Goal: Task Accomplishment & Management: Manage account settings

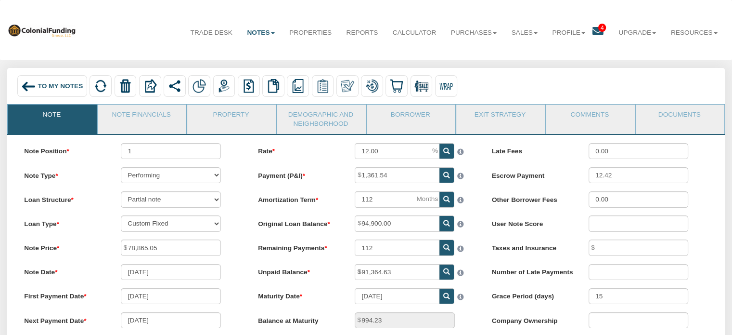
click at [28, 84] on img at bounding box center [28, 86] width 14 height 14
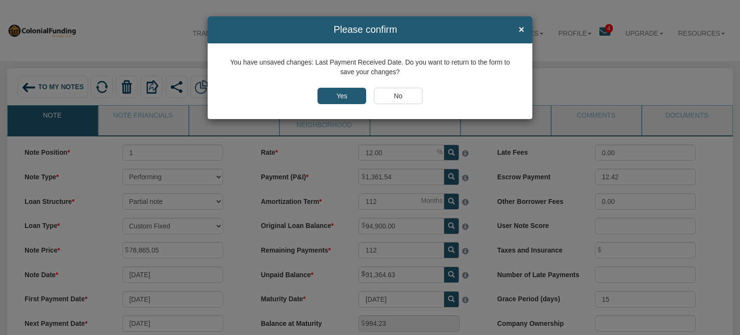
click at [403, 99] on input "No" at bounding box center [398, 96] width 49 height 16
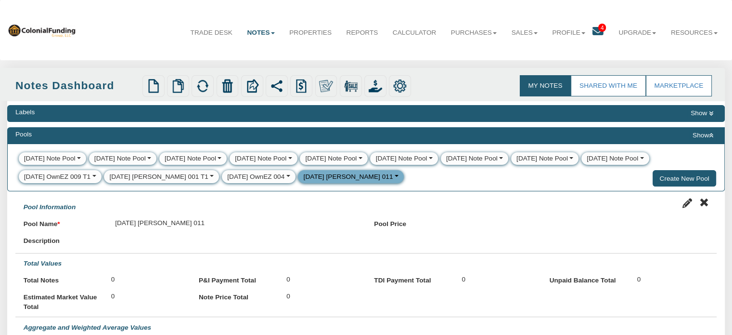
select select
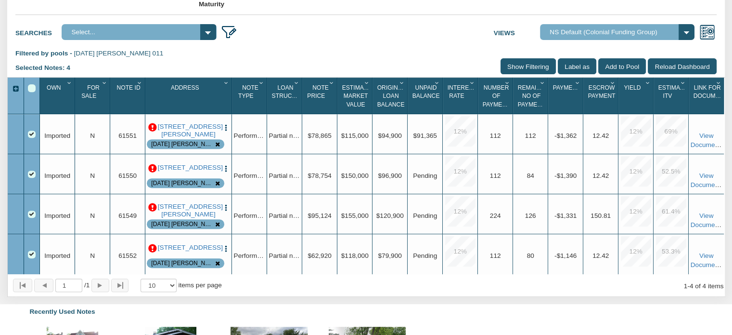
scroll to position [371, 0]
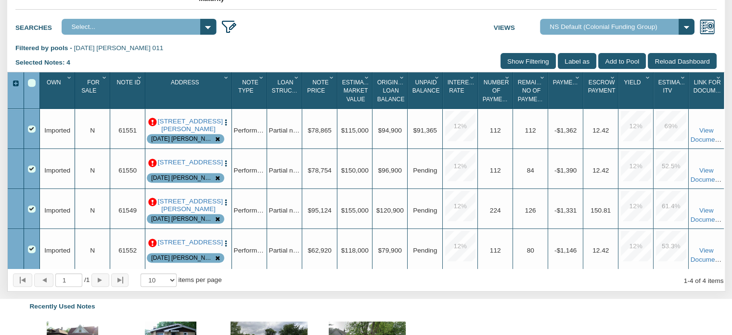
click at [153, 127] on p at bounding box center [152, 122] width 9 height 9
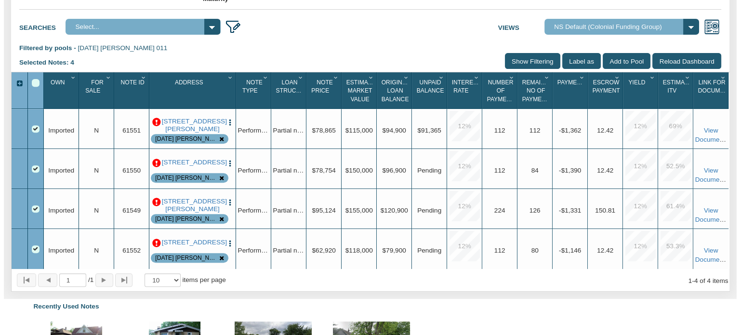
scroll to position [372, 0]
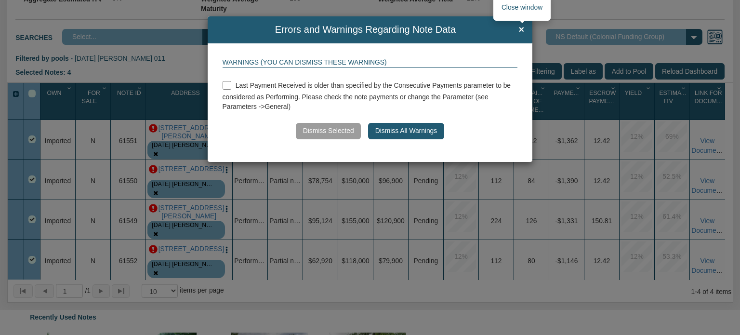
click at [508, 30] on span "×" at bounding box center [522, 30] width 6 height 11
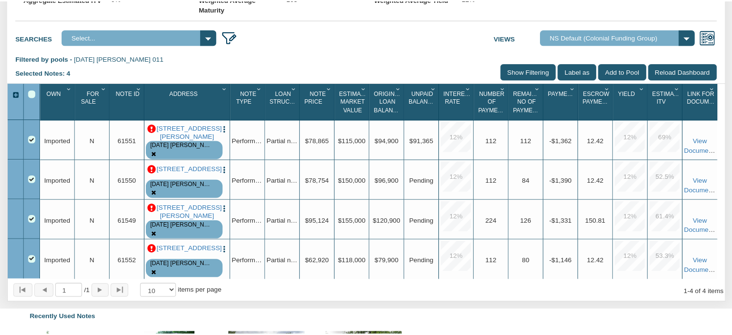
scroll to position [371, 0]
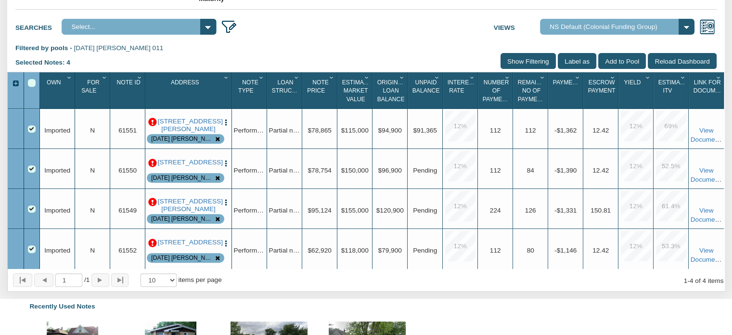
click at [151, 126] on p at bounding box center [152, 122] width 9 height 9
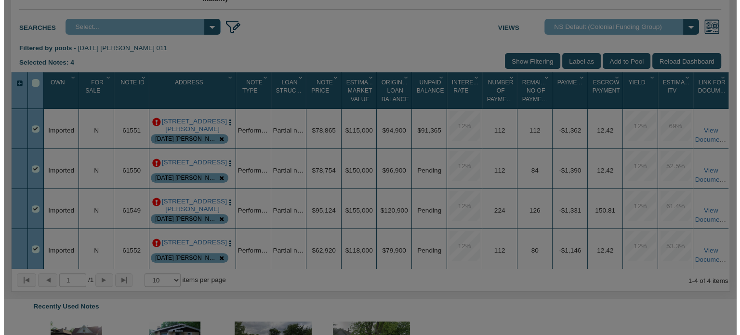
scroll to position [372, 0]
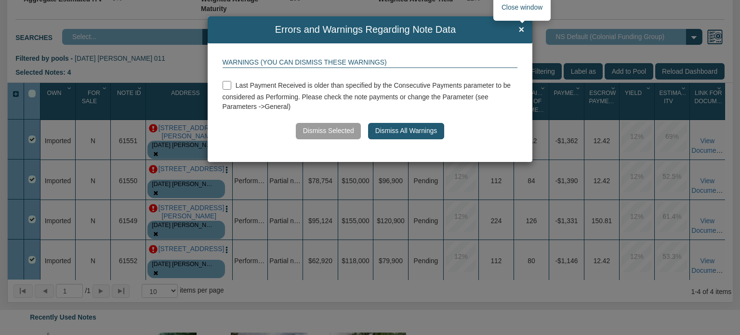
click at [508, 27] on span "×" at bounding box center [522, 30] width 6 height 11
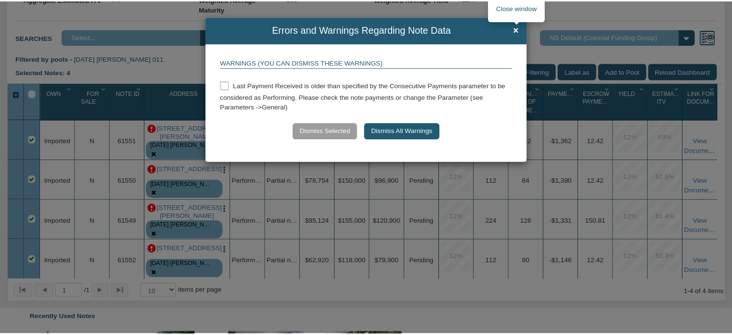
scroll to position [371, 0]
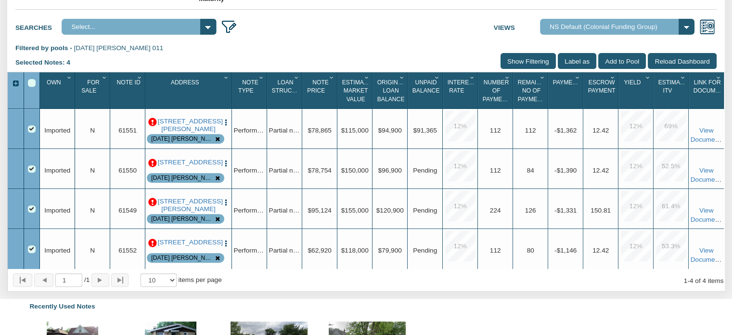
click at [154, 127] on p at bounding box center [152, 122] width 9 height 9
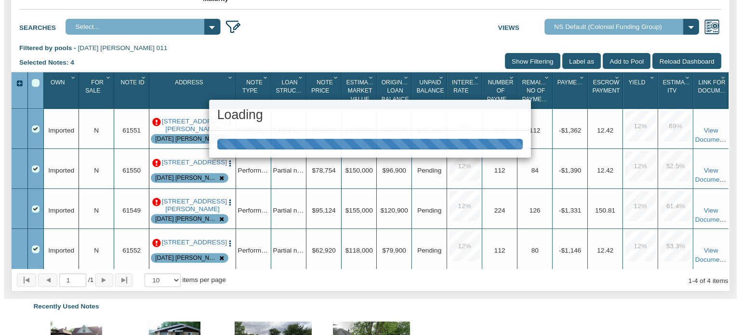
scroll to position [372, 0]
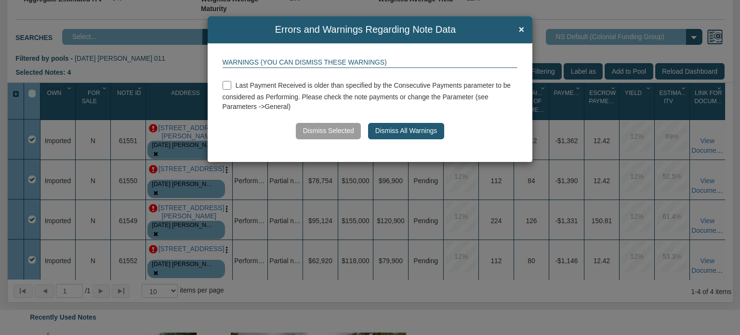
click at [388, 132] on button "Dismiss All Warnings" at bounding box center [406, 131] width 76 height 16
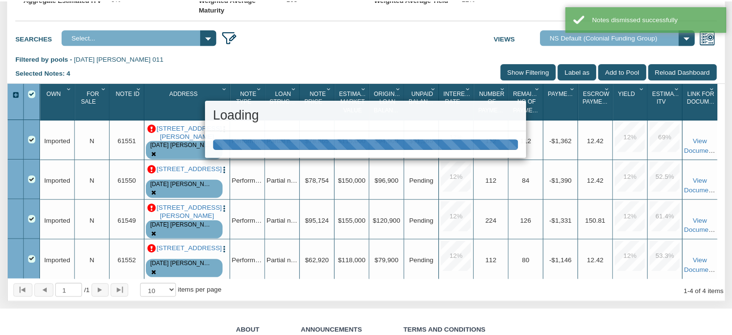
scroll to position [371, 0]
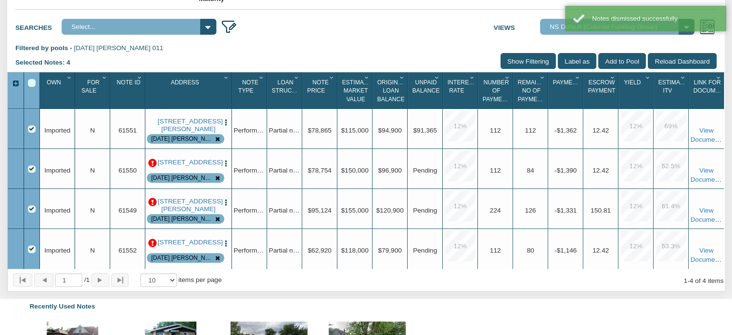
click at [151, 168] on p at bounding box center [152, 163] width 9 height 9
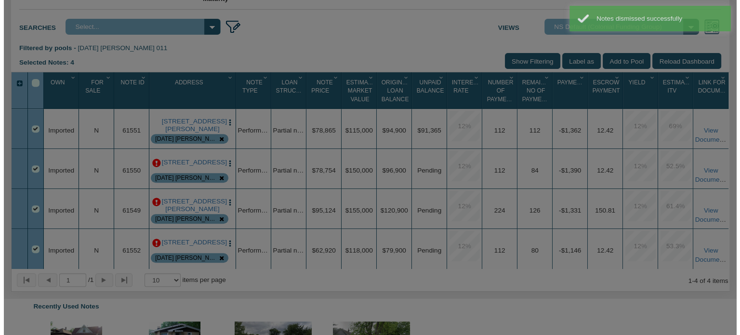
scroll to position [372, 0]
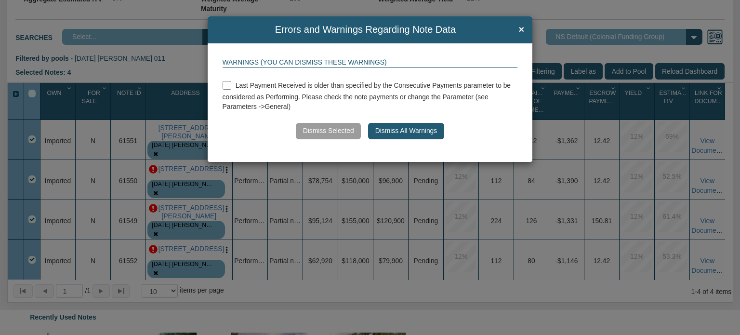
click at [417, 133] on button "Dismiss All Warnings" at bounding box center [406, 131] width 76 height 16
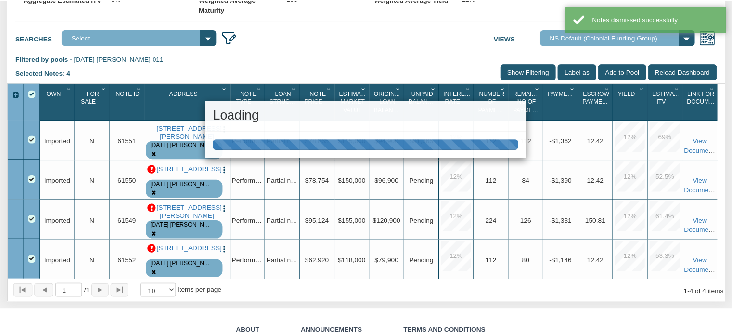
scroll to position [371, 0]
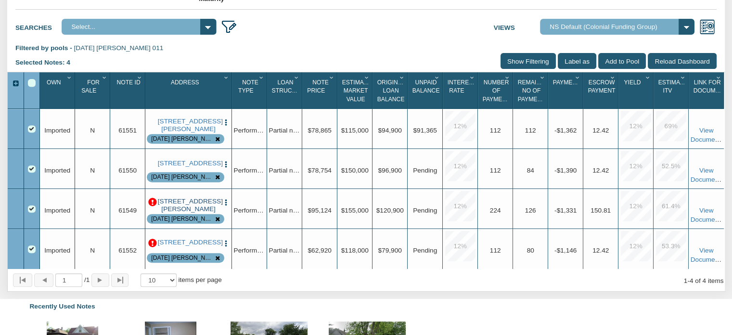
click at [191, 213] on link "[STREET_ADDRESS][PERSON_NAME]" at bounding box center [189, 205] width 62 height 16
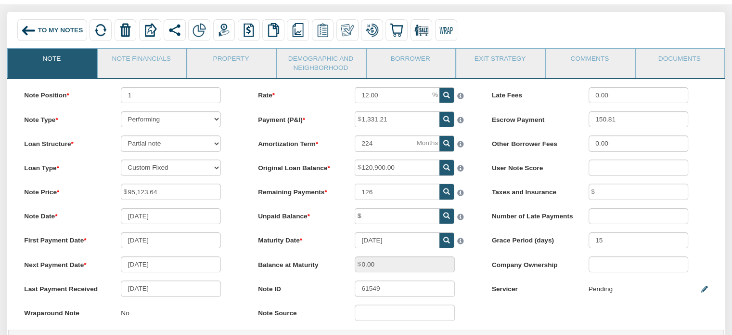
scroll to position [75, 0]
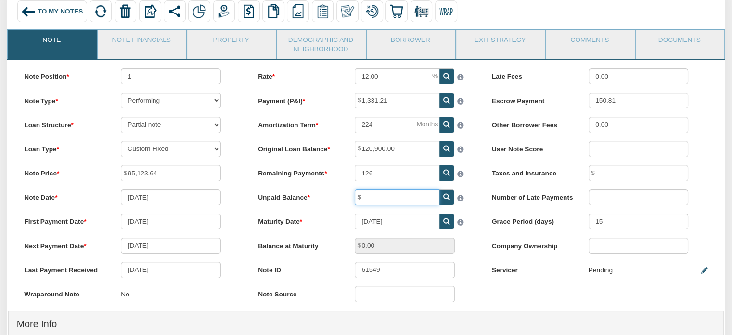
click at [379, 198] on input "text" at bounding box center [397, 197] width 85 height 16
click at [478, 247] on div "Balance at Maturity 0.00" at bounding box center [366, 245] width 232 height 16
click at [447, 198] on icon at bounding box center [446, 197] width 7 height 7
type input "95,123.64"
type input "1,318.05"
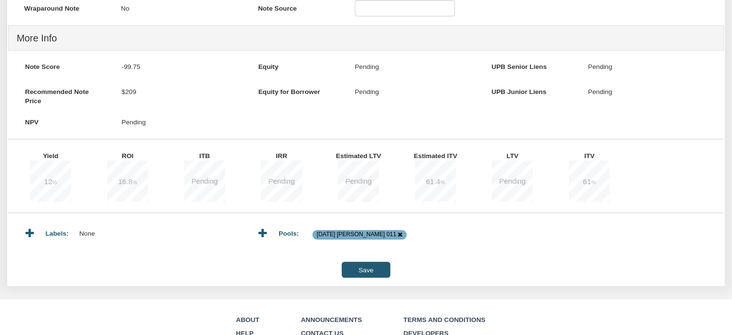
scroll to position [364, 0]
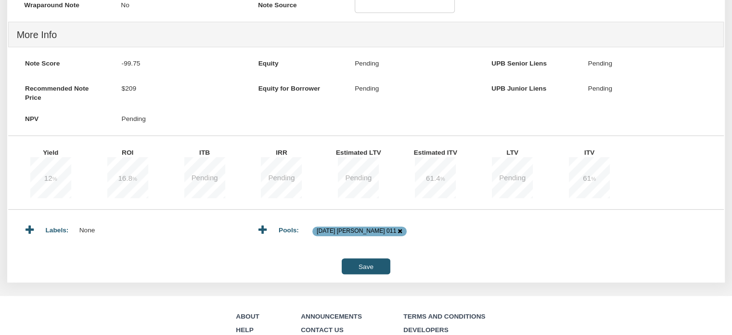
click at [364, 273] on input "Save" at bounding box center [366, 266] width 48 height 16
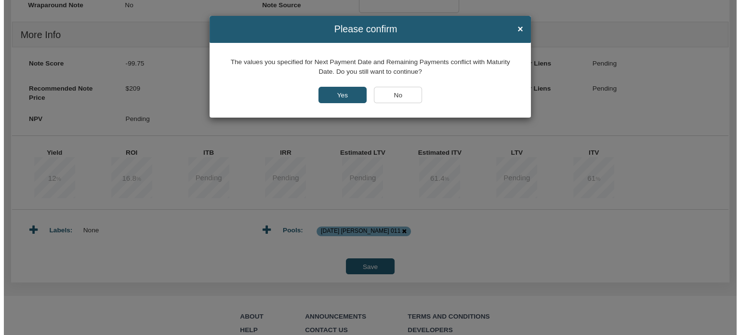
scroll to position [364, 0]
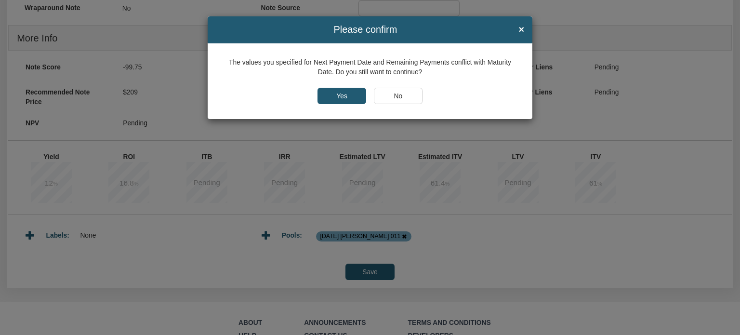
click at [350, 99] on input "Yes" at bounding box center [341, 96] width 49 height 16
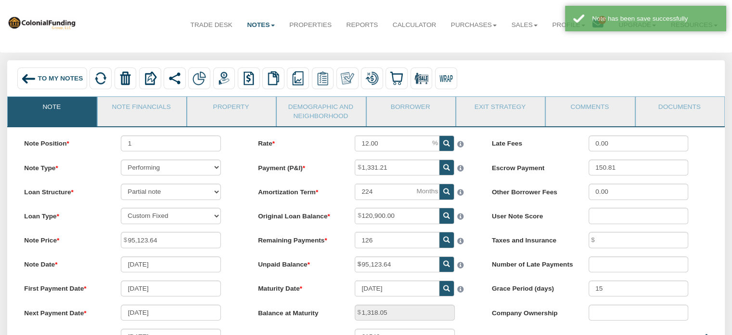
scroll to position [7, 0]
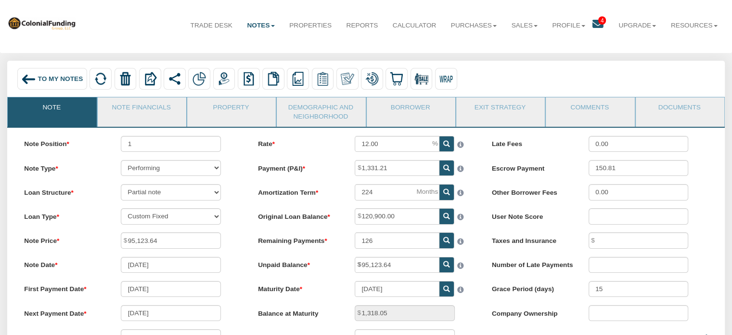
click at [26, 80] on img at bounding box center [28, 79] width 14 height 14
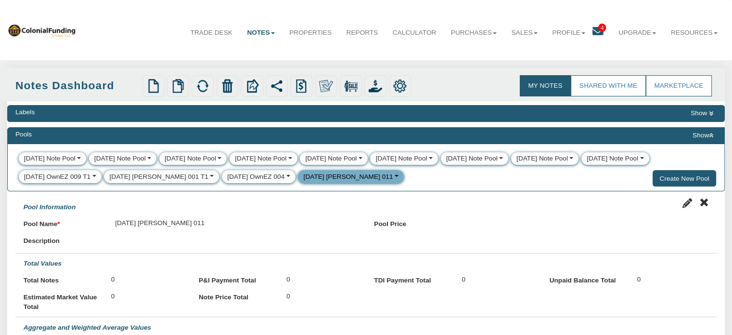
select select
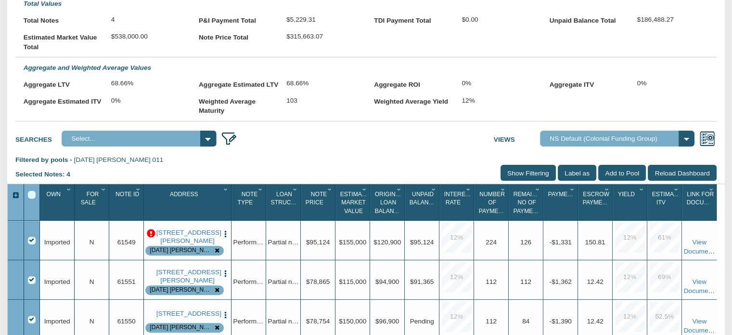
scroll to position [383, 0]
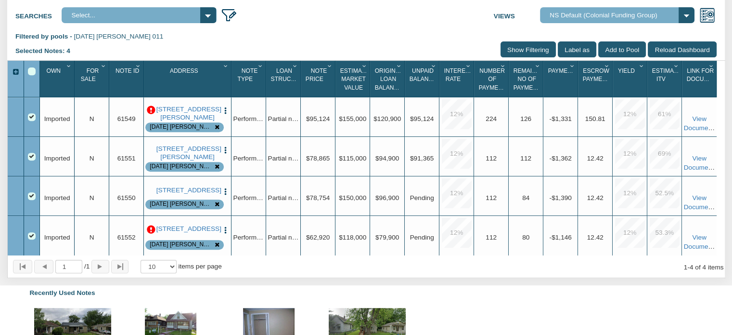
click at [151, 115] on p at bounding box center [151, 110] width 9 height 9
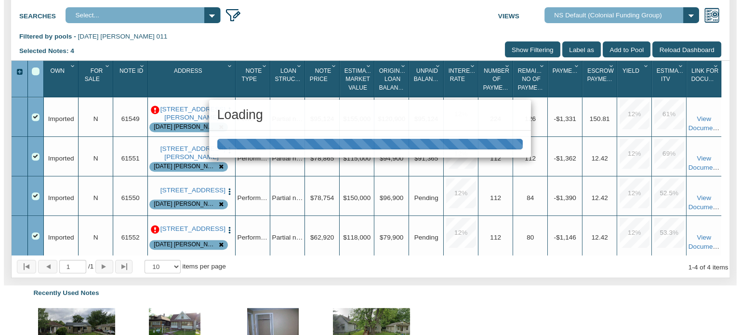
scroll to position [383, 0]
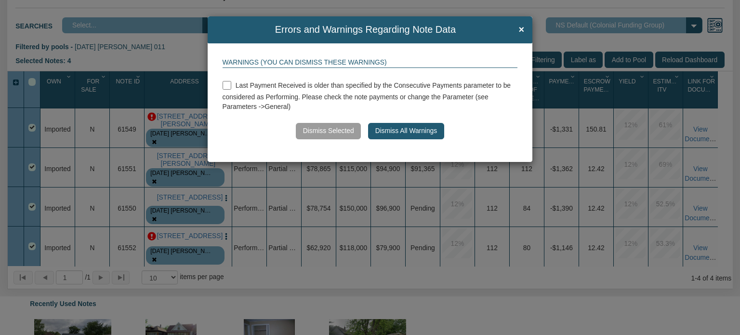
click at [431, 131] on button "Dismiss All Warnings" at bounding box center [406, 131] width 76 height 16
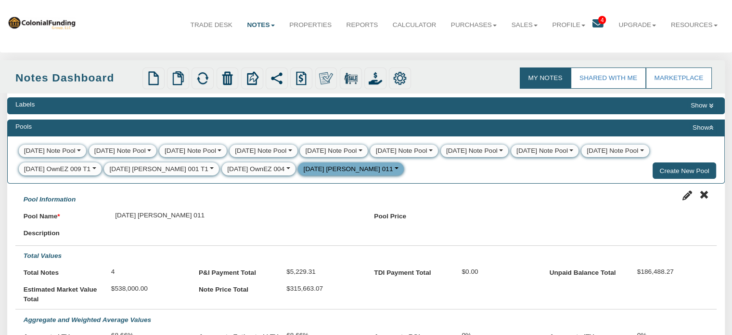
scroll to position [0, 0]
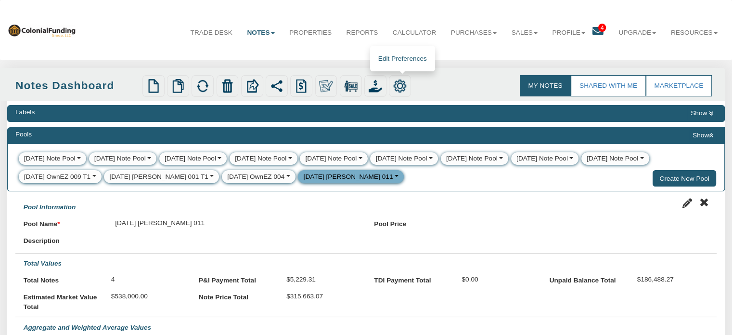
click at [407, 86] on img at bounding box center [399, 85] width 13 height 13
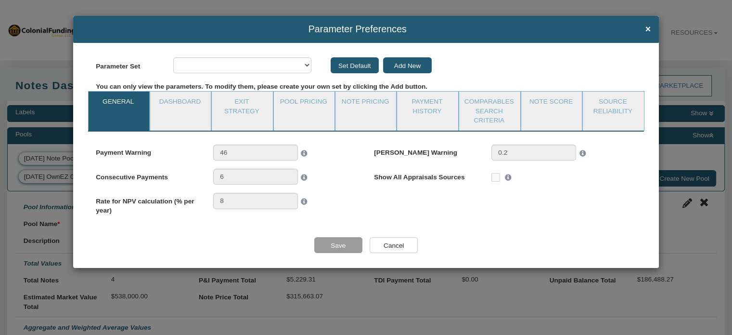
select select "object:20645"
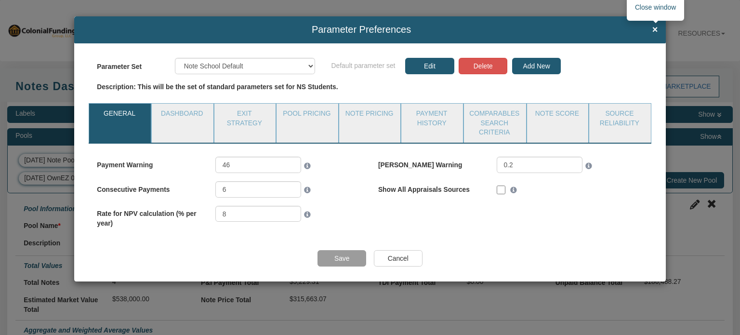
click at [508, 27] on span "×" at bounding box center [655, 30] width 6 height 11
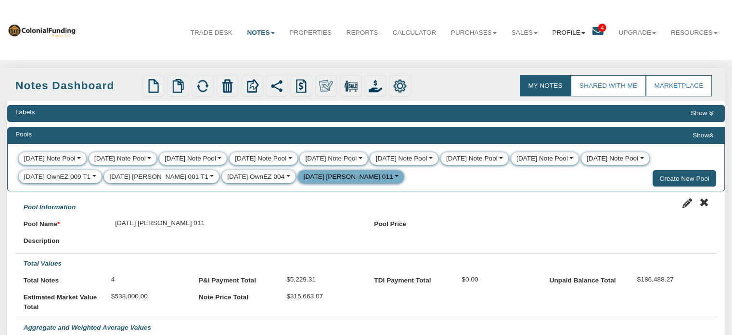
click at [508, 32] on link "Profile" at bounding box center [569, 33] width 48 height 24
click at [508, 52] on link "Settings" at bounding box center [568, 55] width 85 height 13
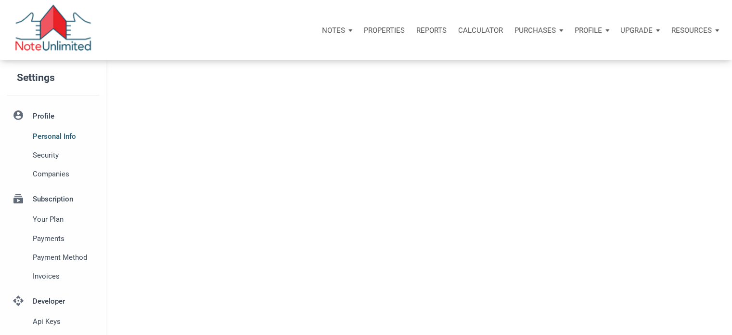
select select
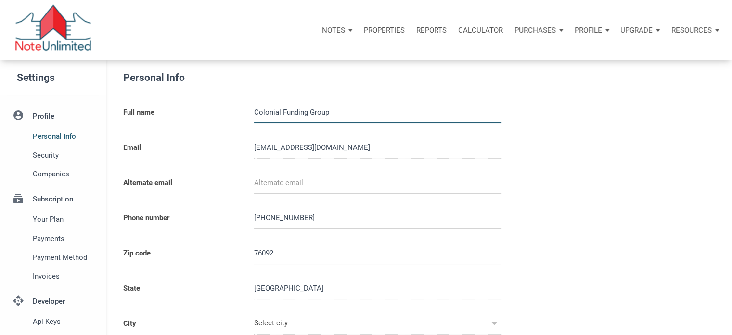
type input "SOUTHLAKE"
select select
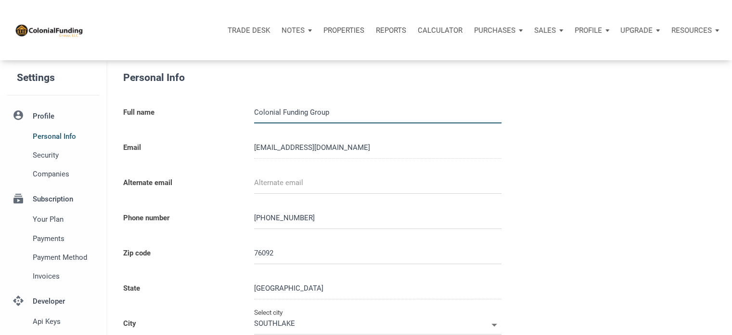
type input "0000000"
select select
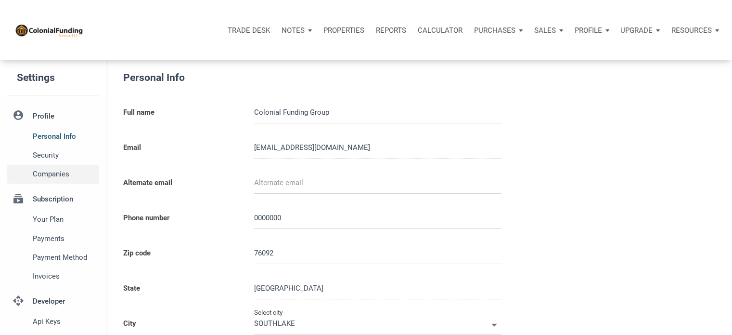
click at [42, 173] on span "Companies" at bounding box center [64, 174] width 63 height 12
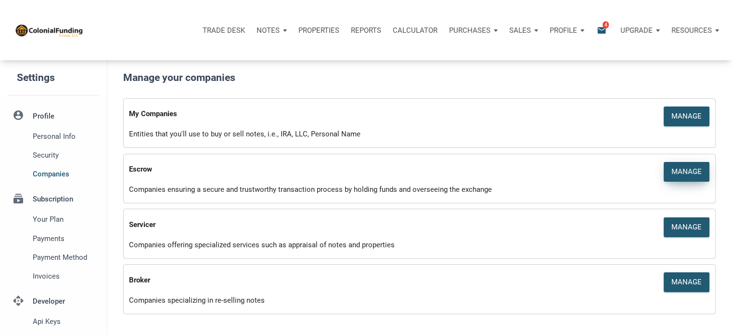
click at [688, 171] on div "Manage" at bounding box center [687, 171] width 30 height 11
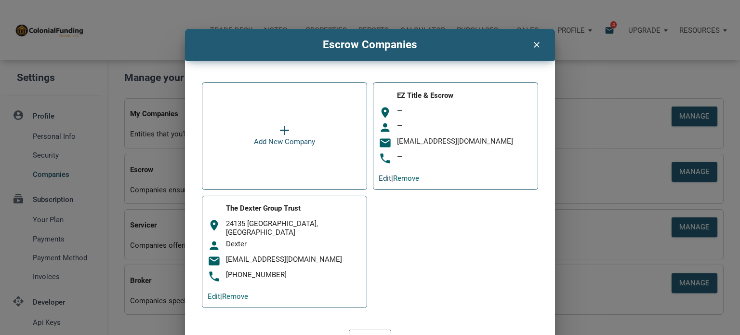
click at [382, 178] on link "Edit" at bounding box center [384, 178] width 13 height 9
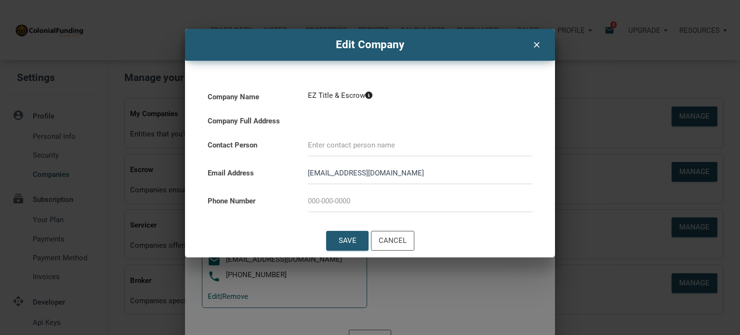
click at [534, 44] on icon "clear" at bounding box center [536, 44] width 12 height 13
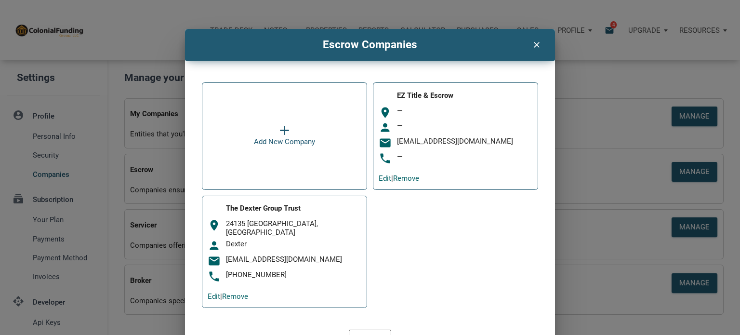
click at [532, 43] on icon "clear" at bounding box center [536, 44] width 12 height 13
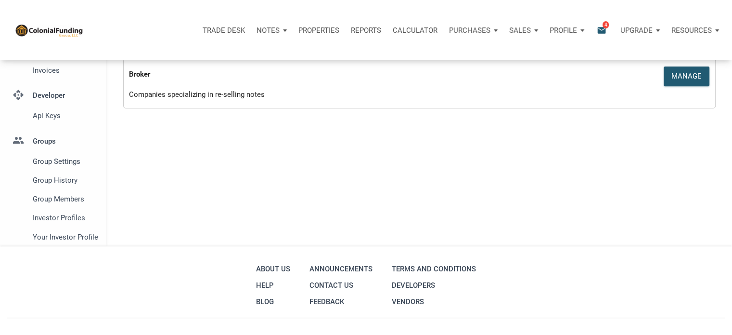
scroll to position [209, 0]
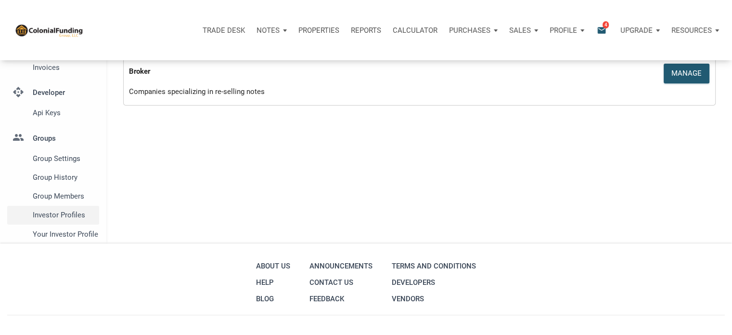
click at [57, 215] on span "Investor Profiles" at bounding box center [64, 215] width 63 height 12
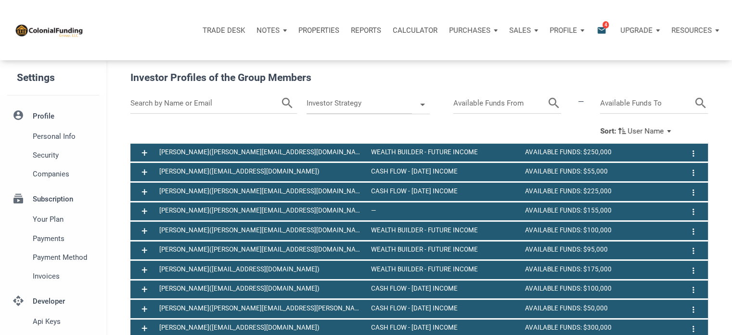
scroll to position [252, 0]
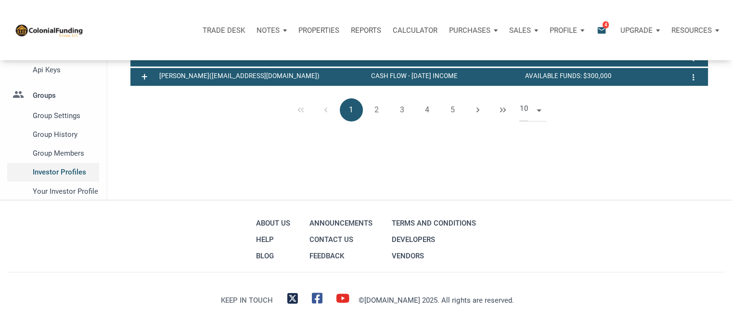
click at [71, 170] on span "Investor Profiles" at bounding box center [64, 172] width 63 height 12
click at [55, 191] on span "Your Investor Profile" at bounding box center [64, 191] width 63 height 12
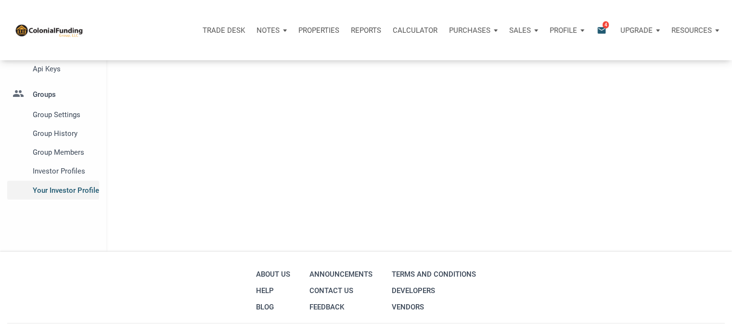
select select
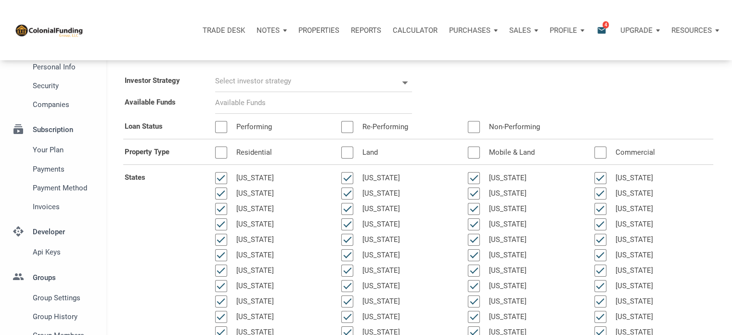
scroll to position [68, 0]
